Goal: Information Seeking & Learning: Learn about a topic

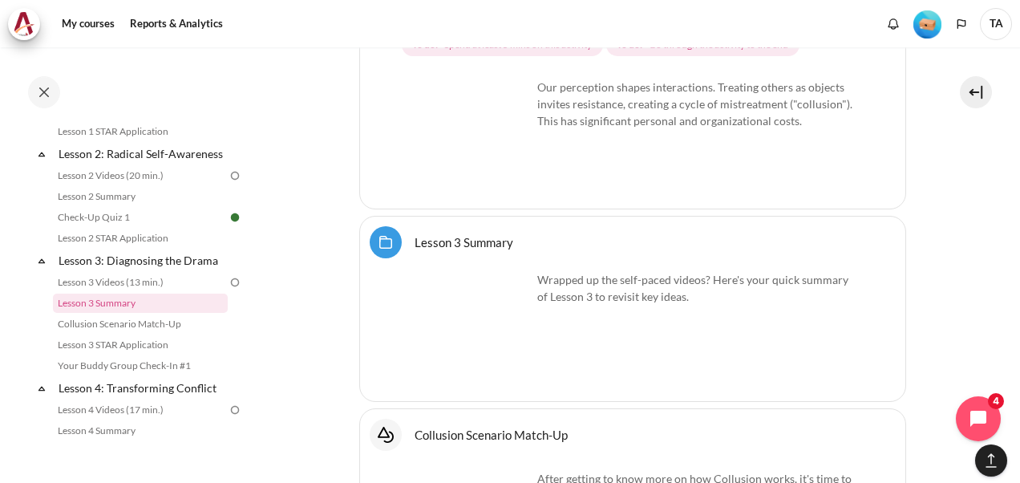
scroll to position [5266, 0]
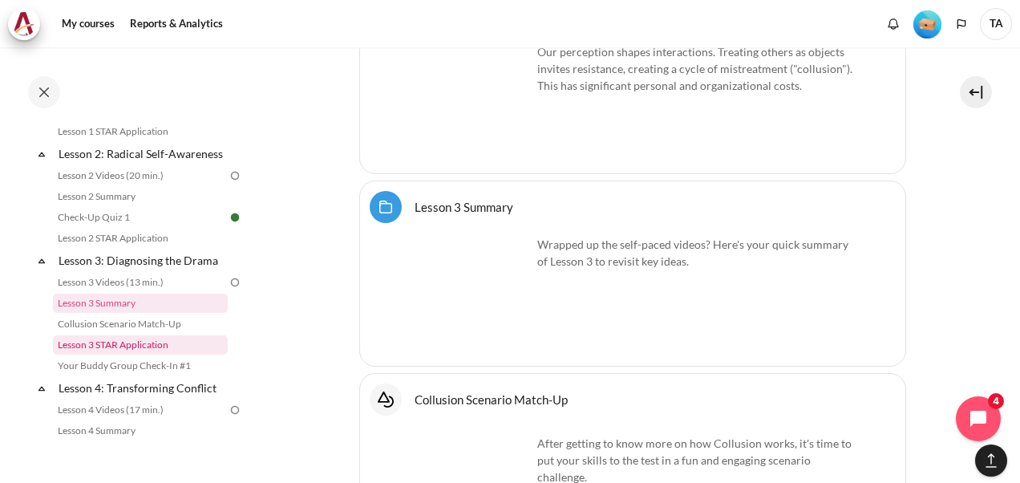
click at [134, 355] on link "Lesson 3 STAR Application" at bounding box center [140, 344] width 175 height 19
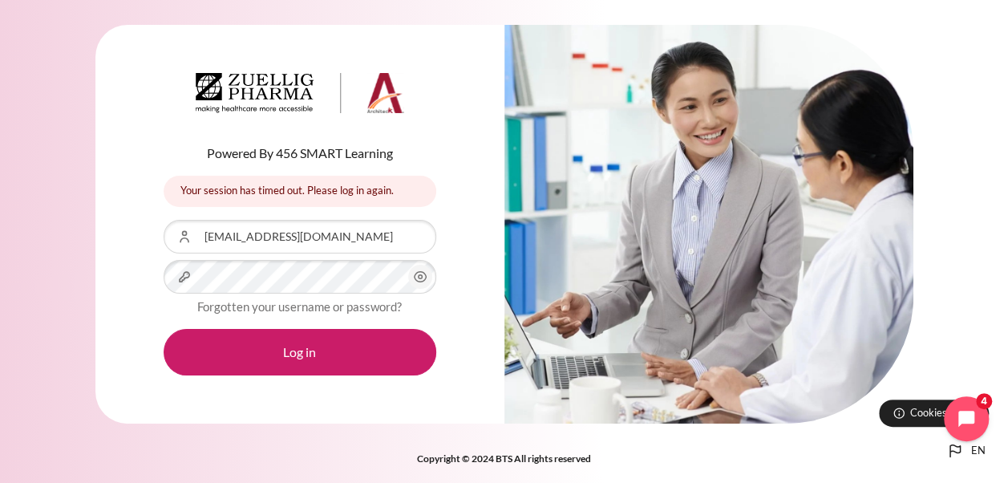
click at [164, 329] on button "Log in" at bounding box center [300, 352] width 273 height 47
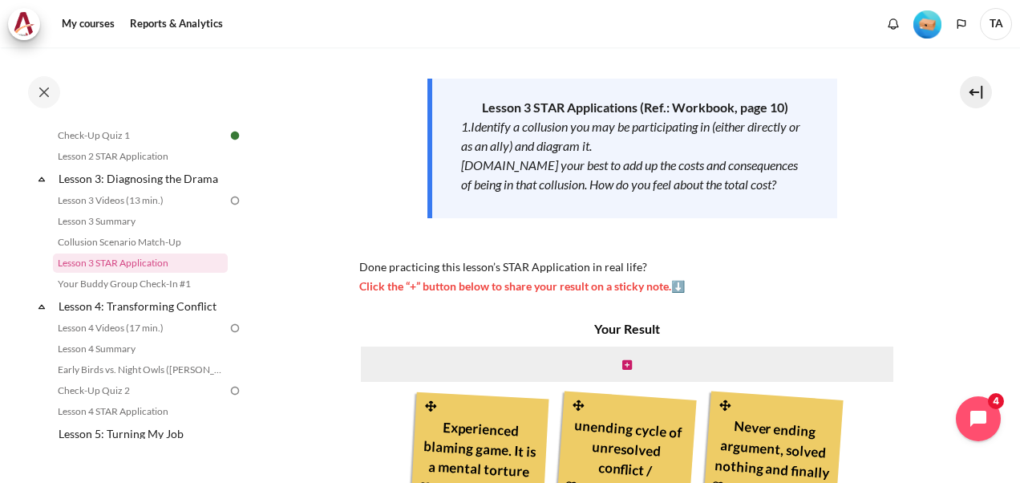
scroll to position [241, 0]
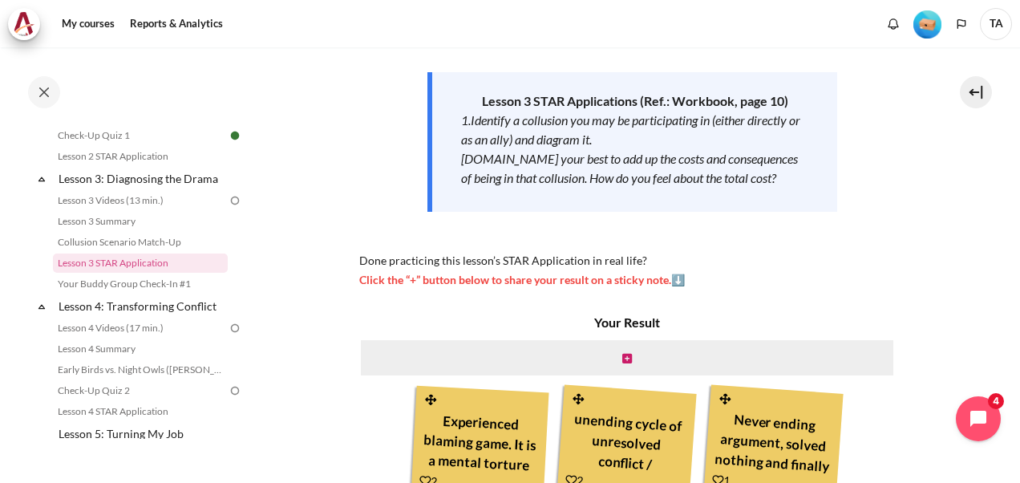
click at [972, 140] on section "My courses MYBN B3 Lesson 3: Diagnosing the Drama Lesson 3 STAR Application Les…" at bounding box center [633, 259] width 752 height 905
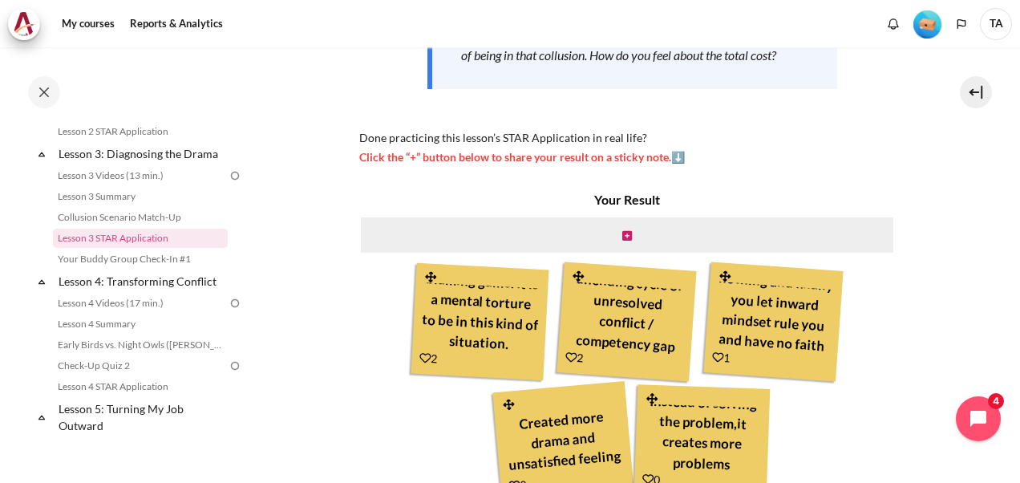
scroll to position [428, 0]
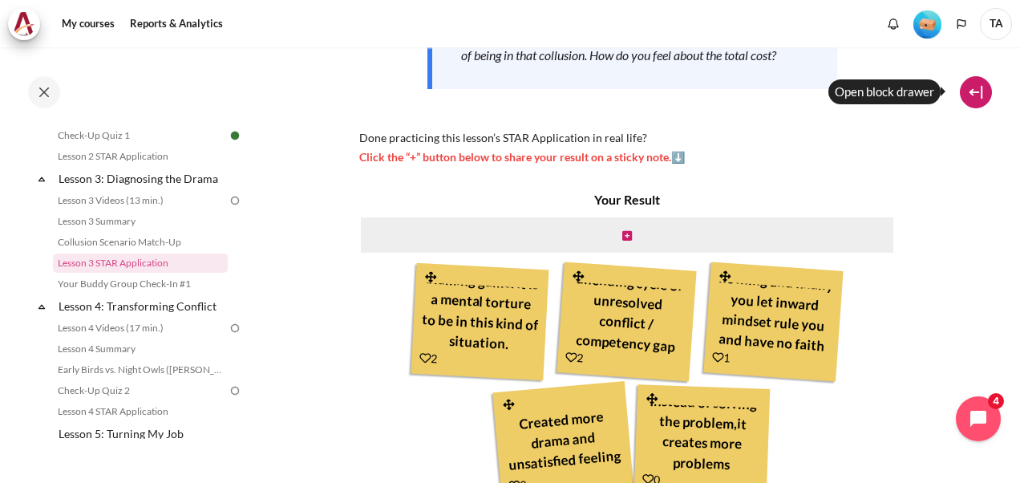
click at [976, 88] on button at bounding box center [976, 92] width 32 height 32
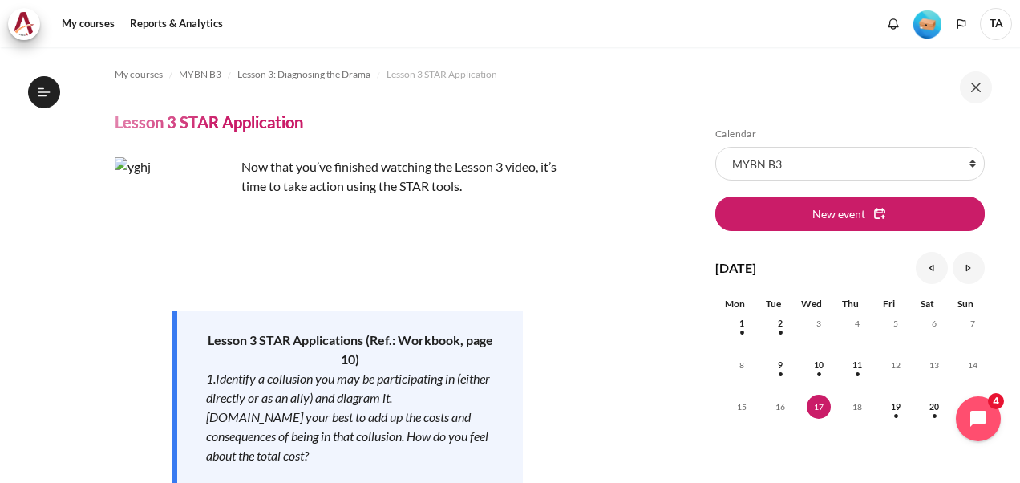
scroll to position [0, 0]
click at [926, 29] on img "Level #1" at bounding box center [928, 24] width 28 height 28
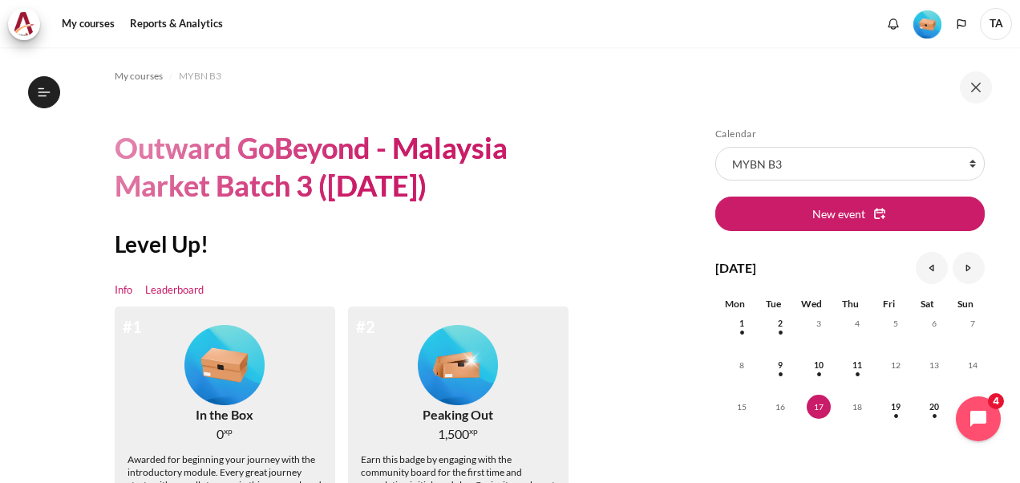
click at [181, 292] on link "Leaderboard" at bounding box center [174, 290] width 59 height 16
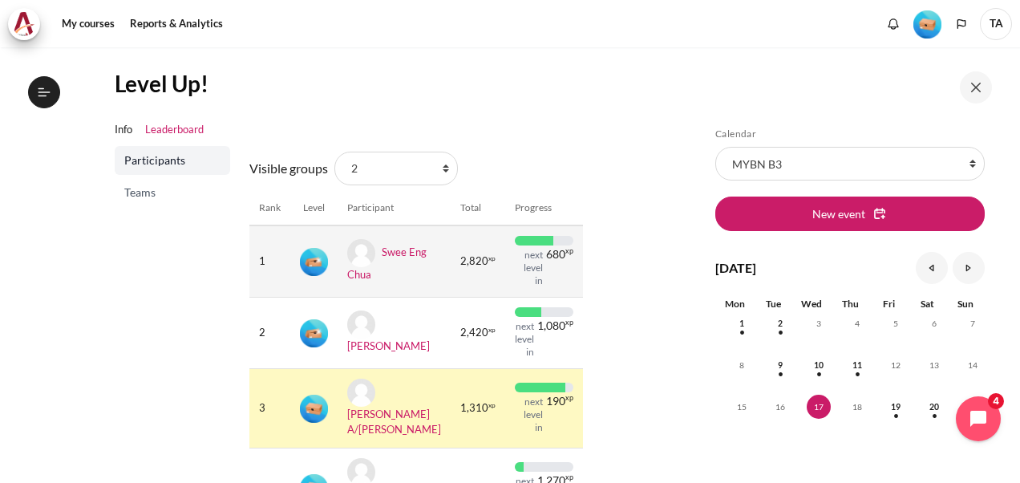
scroll to position [241, 0]
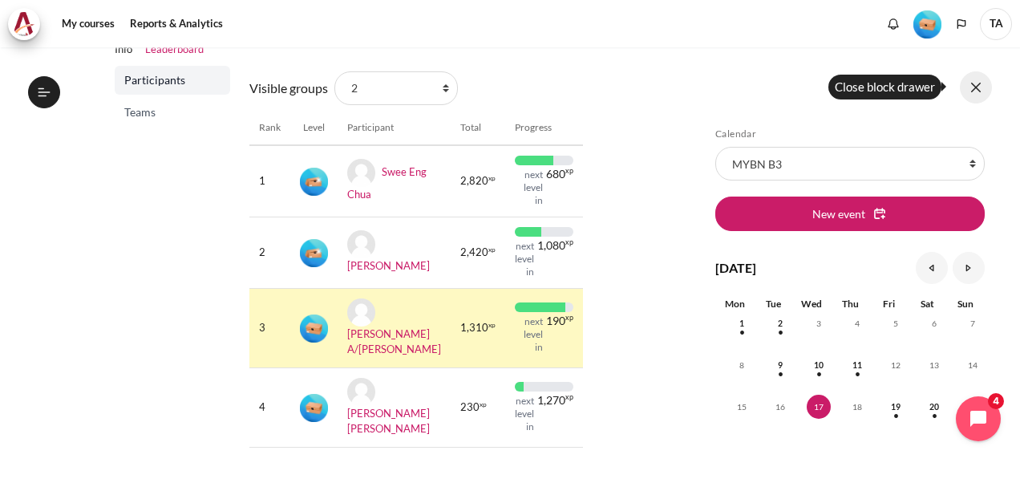
click at [985, 85] on button at bounding box center [976, 87] width 32 height 32
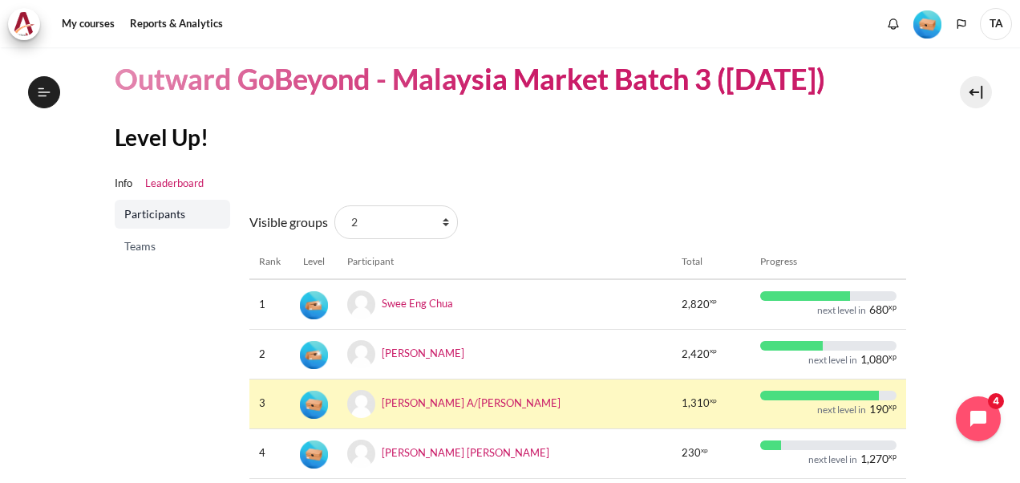
scroll to position [0, 0]
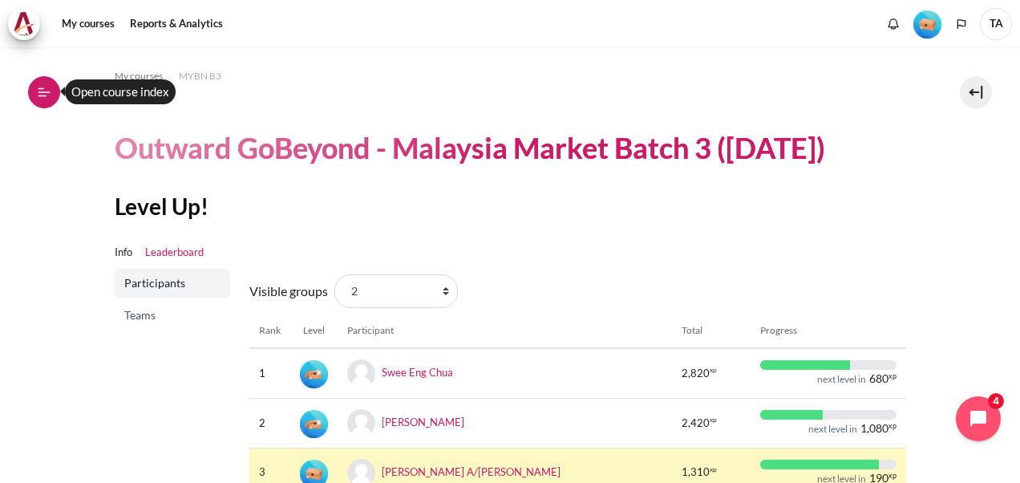
click at [43, 98] on icon at bounding box center [44, 92] width 14 height 14
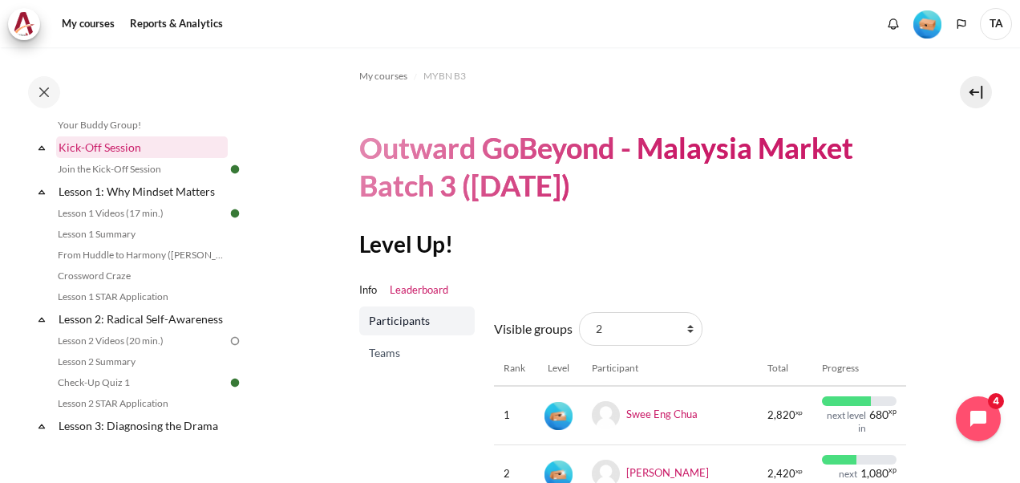
scroll to position [241, 0]
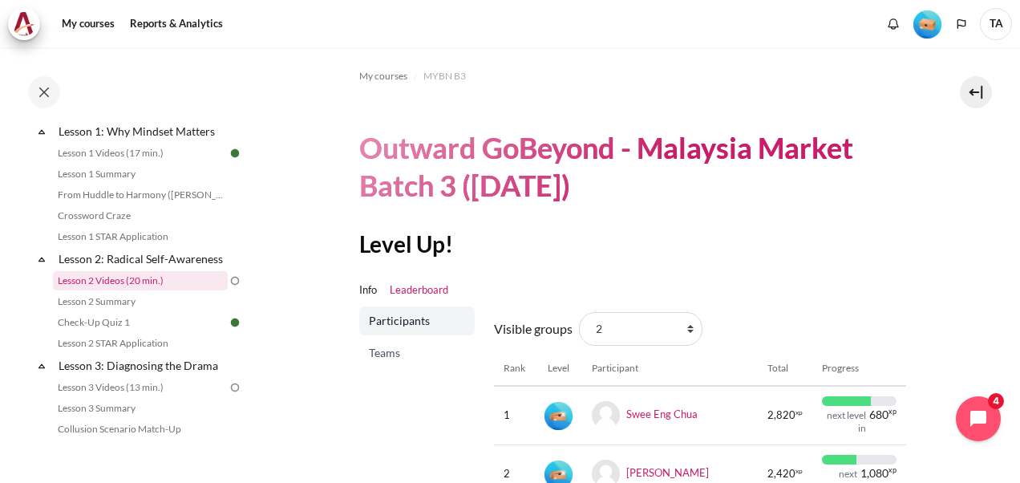
click at [116, 290] on link "Lesson 2 Videos (20 min.)" at bounding box center [140, 280] width 175 height 19
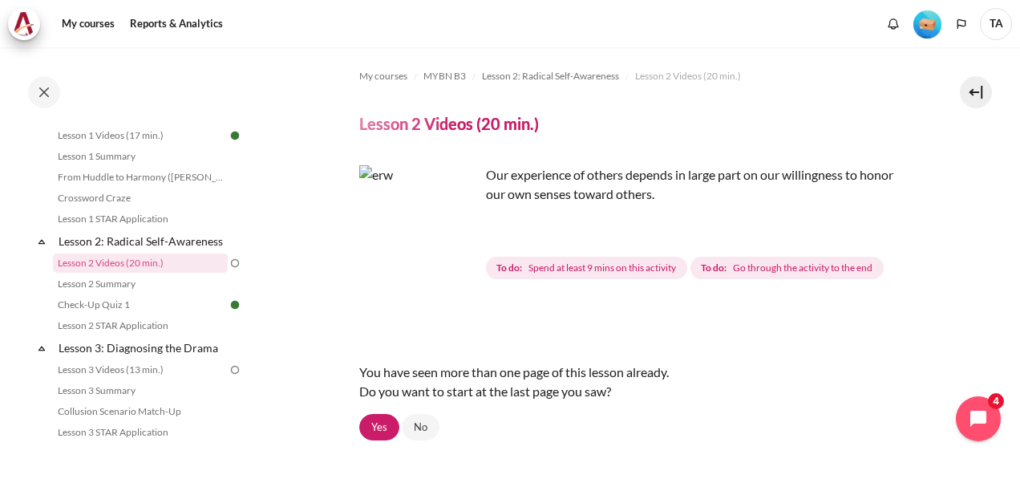
click at [453, 254] on img "Content" at bounding box center [419, 225] width 120 height 120
drag, startPoint x: 457, startPoint y: 255, endPoint x: 465, endPoint y: 257, distance: 8.2
click at [459, 255] on img "Content" at bounding box center [419, 225] width 120 height 120
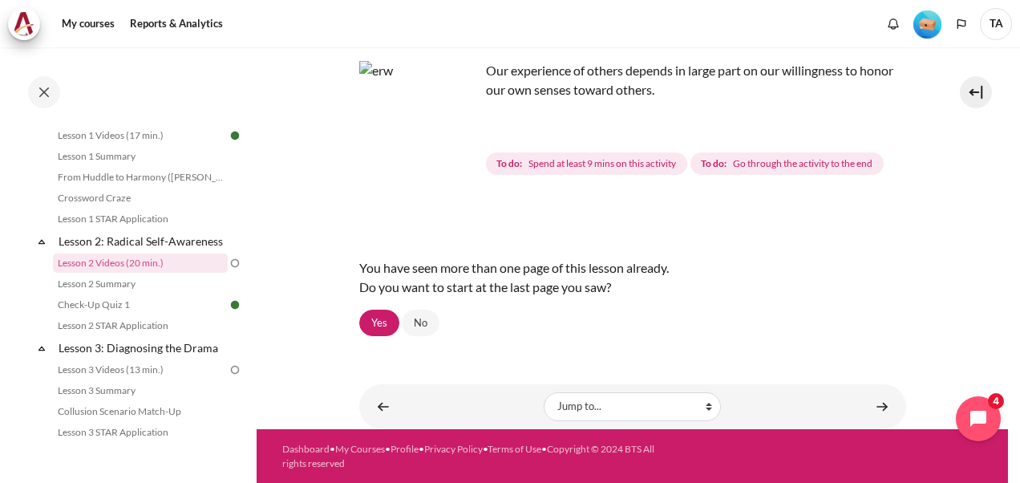
drag, startPoint x: 878, startPoint y: 404, endPoint x: 757, endPoint y: 315, distance: 149.9
click at [771, 306] on div "You have seen more than one page of this lesson already. Do you want to start a…" at bounding box center [632, 277] width 547 height 64
click at [417, 329] on link "No" at bounding box center [421, 323] width 38 height 27
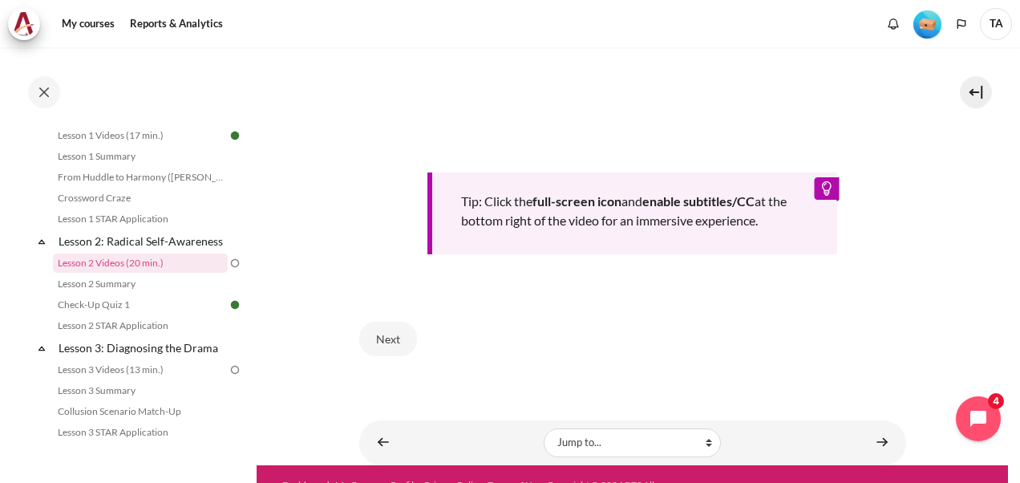
scroll to position [642, 0]
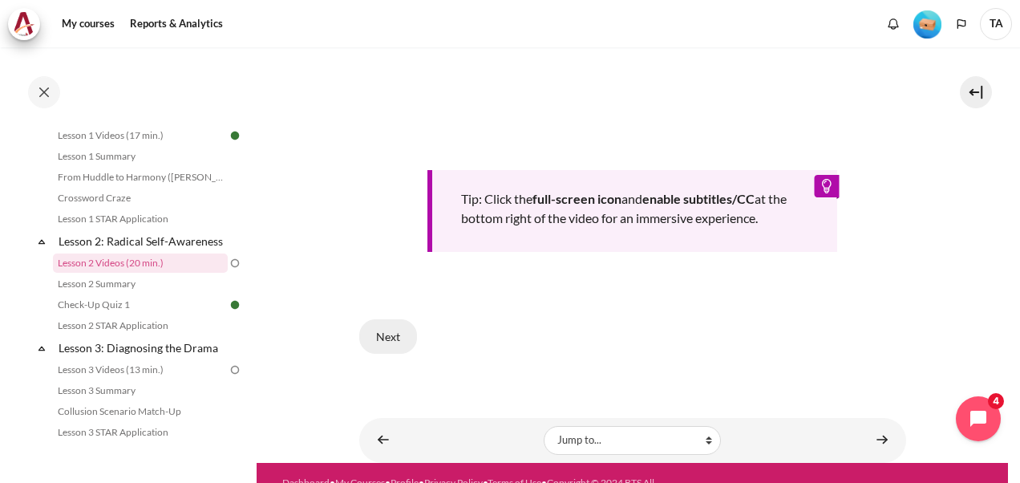
click at [383, 334] on button "Next" at bounding box center [388, 336] width 58 height 34
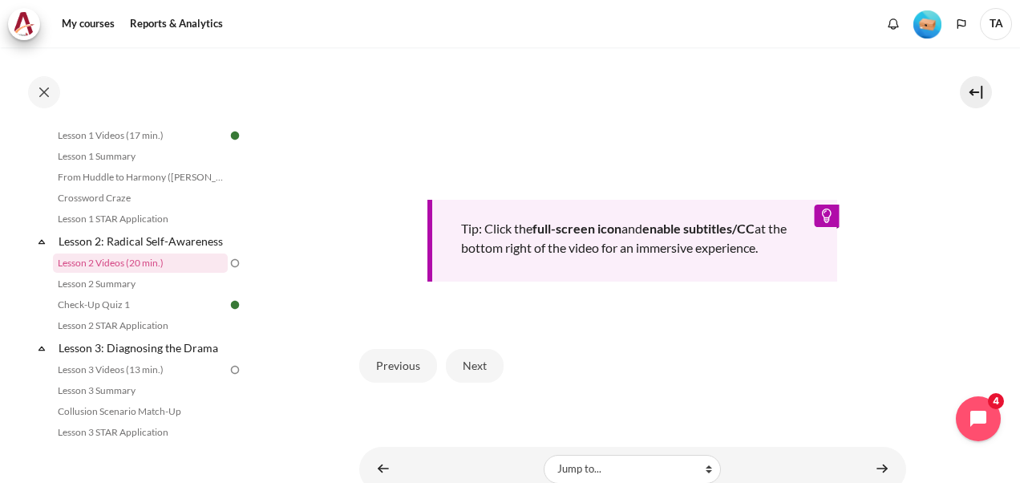
scroll to position [700, 0]
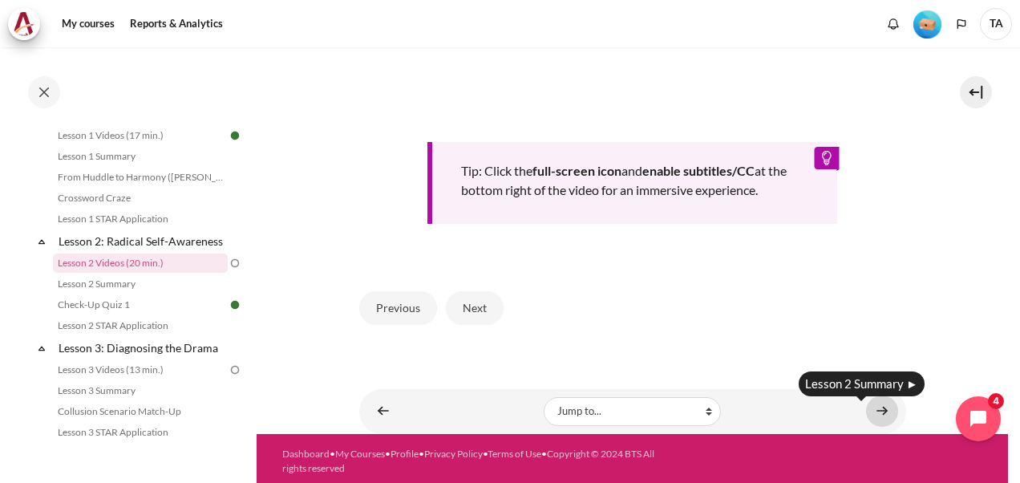
click at [874, 402] on link "Content" at bounding box center [882, 410] width 32 height 31
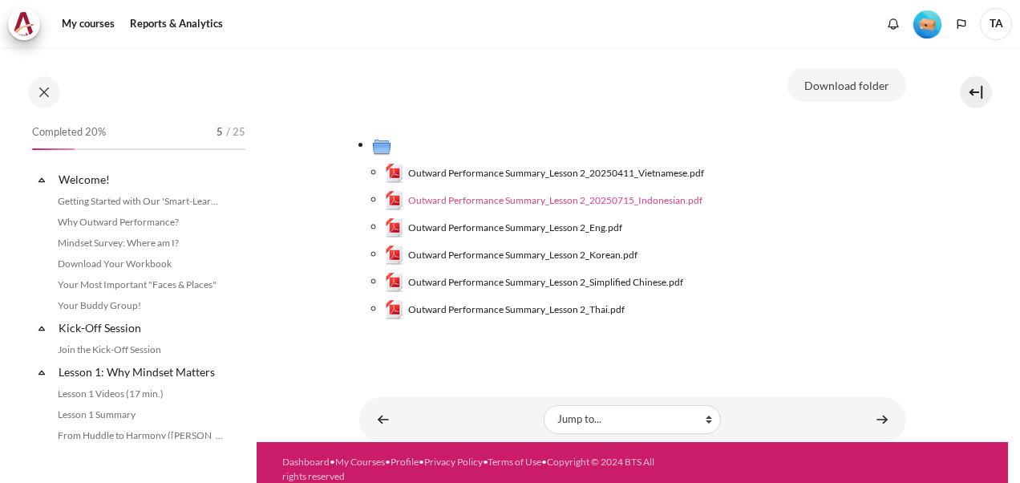
scroll to position [279, 0]
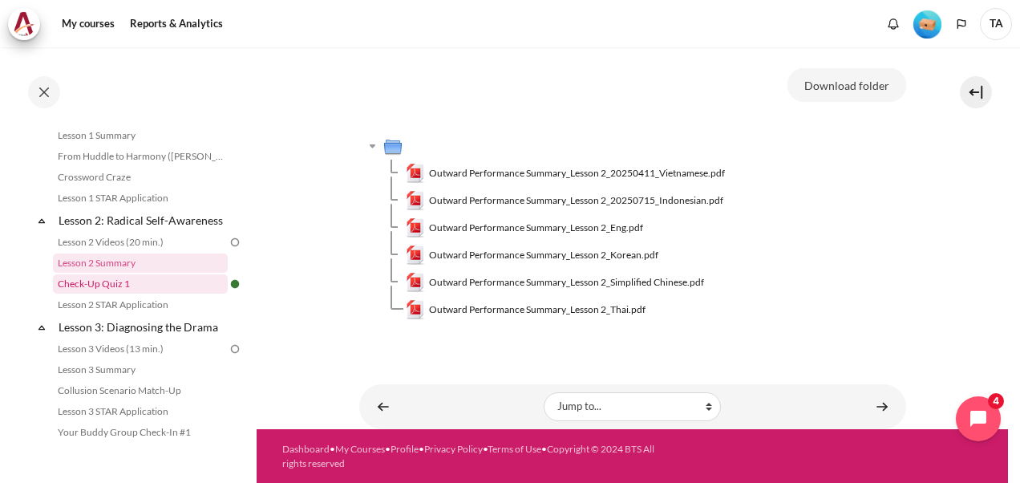
click at [99, 294] on link "Check-Up Quiz 1" at bounding box center [140, 283] width 175 height 19
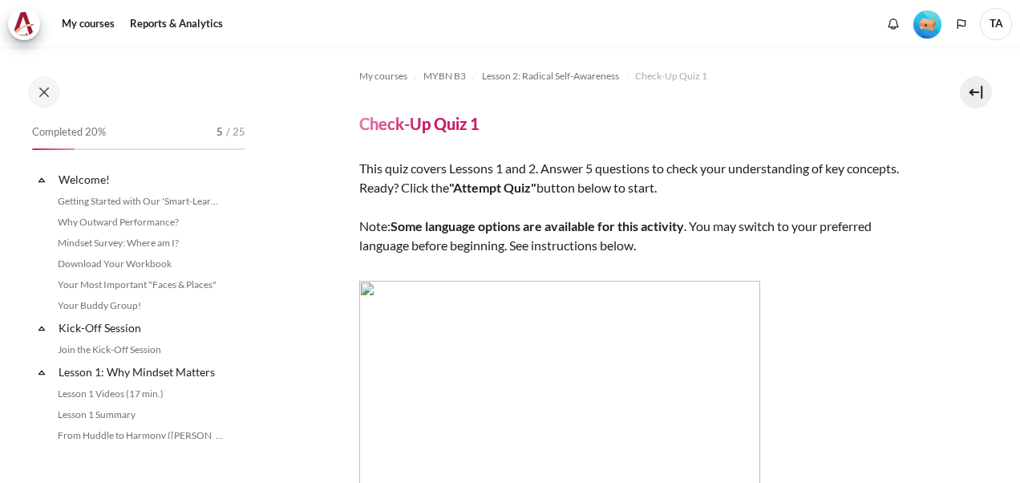
scroll to position [300, 0]
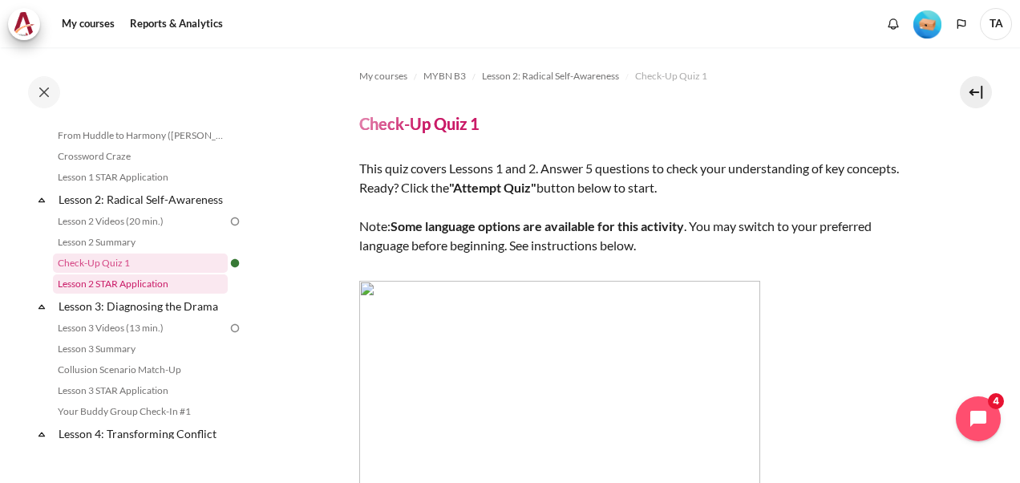
click at [135, 294] on link "Lesson 2 STAR Application" at bounding box center [140, 283] width 175 height 19
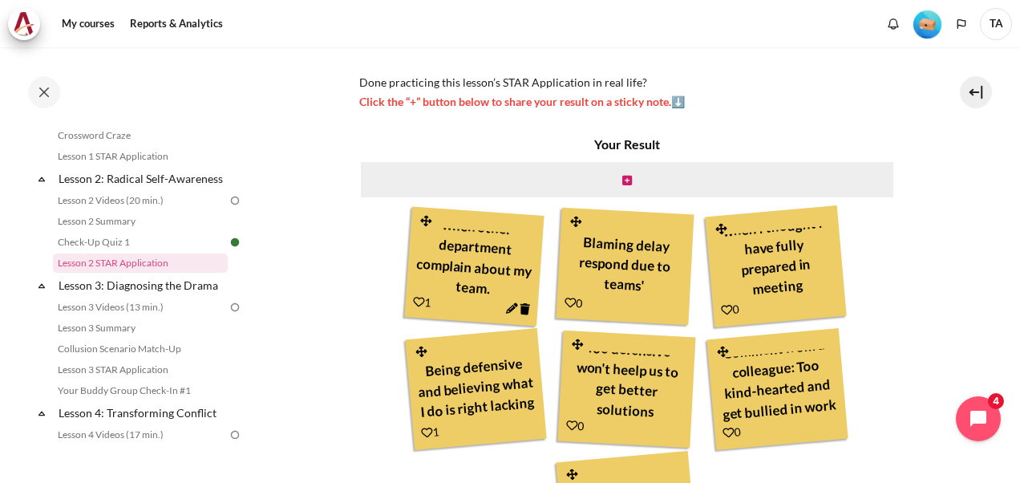
scroll to position [428, 0]
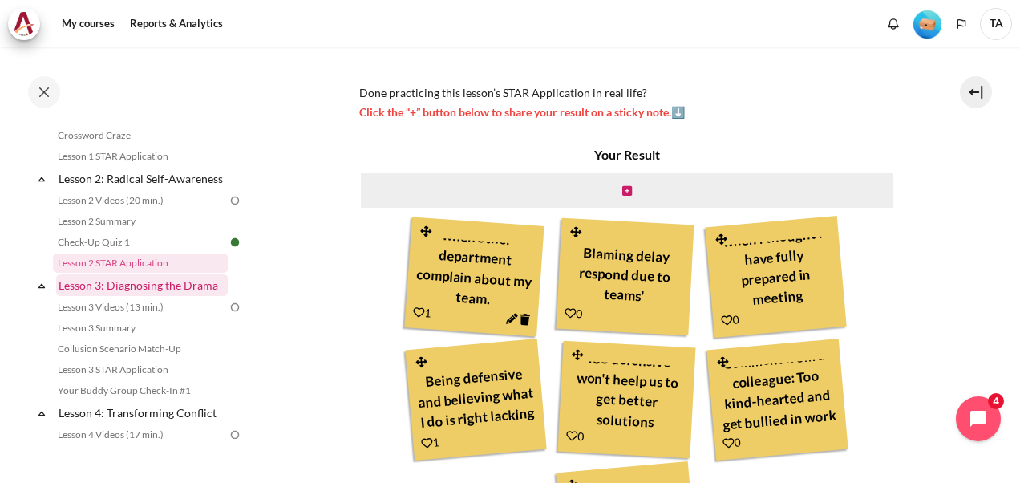
click at [117, 296] on link "Lesson 3: Diagnosing the Drama" at bounding box center [142, 285] width 172 height 22
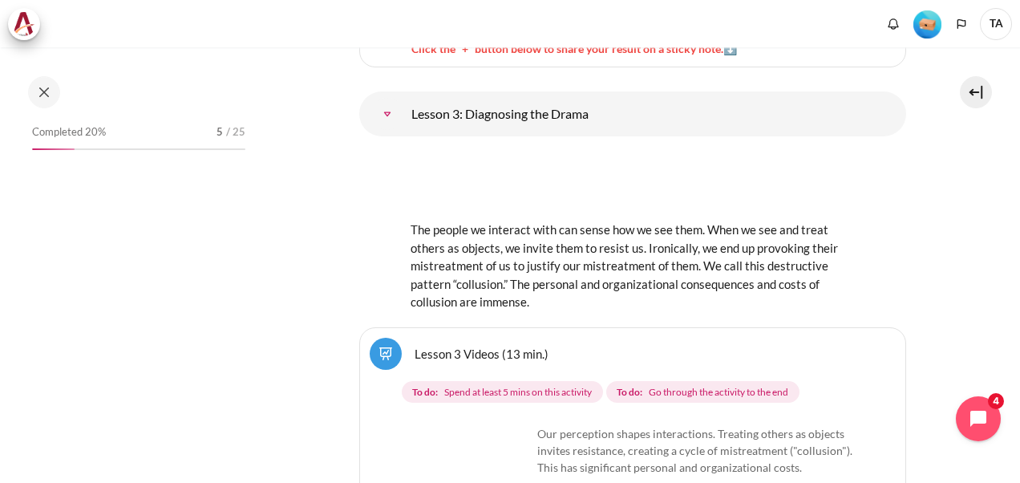
scroll to position [426, 0]
